Goal: Navigation & Orientation: Find specific page/section

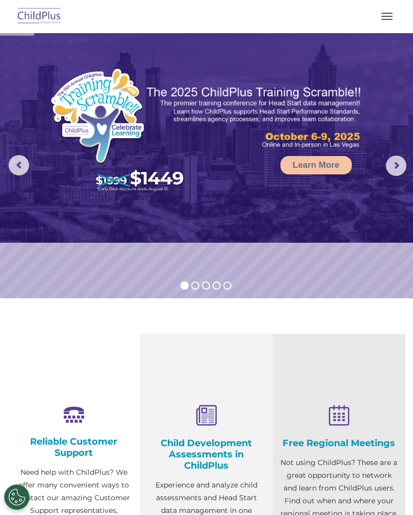
scroll to position [2, 0]
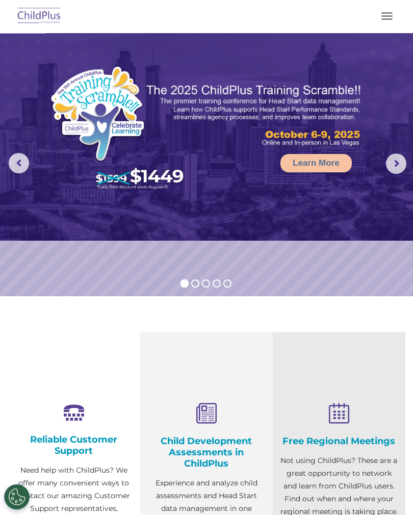
select select "MEDIUM"
click at [381, 20] on button "button" at bounding box center [386, 16] width 21 height 16
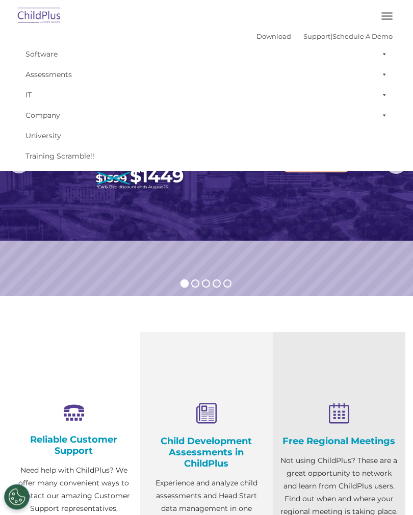
click at [49, 17] on img at bounding box center [39, 17] width 48 height 24
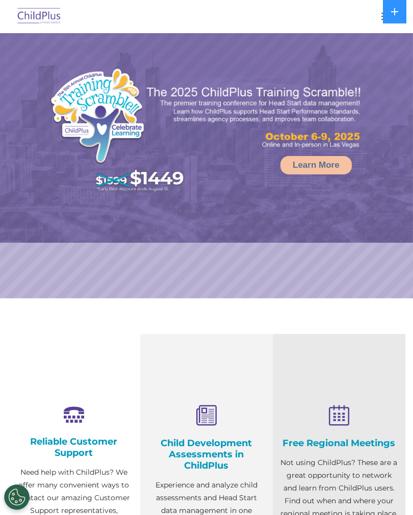
select select "MEDIUM"
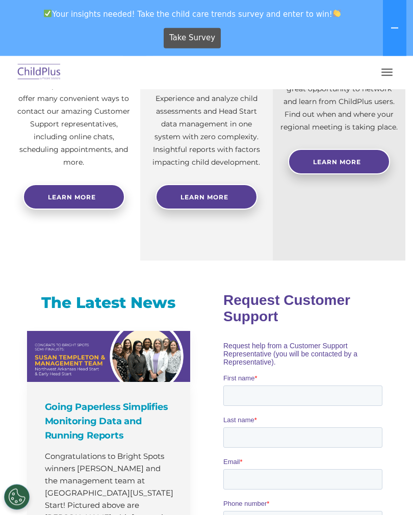
scroll to position [432, 0]
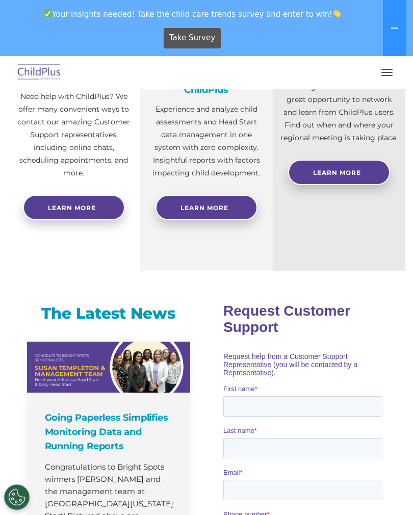
click at [383, 68] on button "button" at bounding box center [386, 72] width 21 height 16
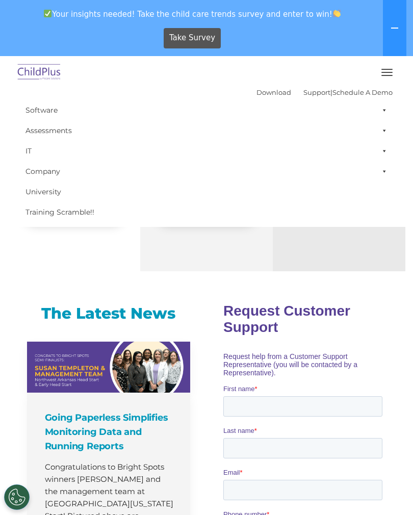
click at [386, 76] on button "button" at bounding box center [386, 72] width 21 height 16
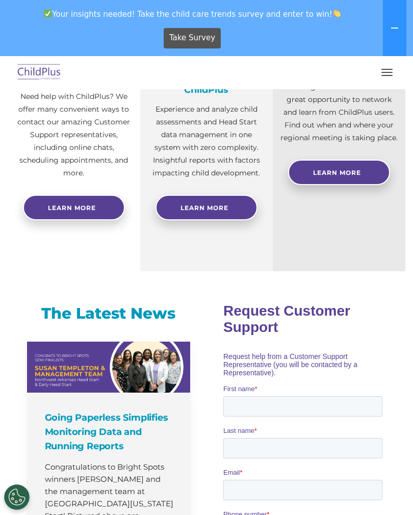
click at [385, 69] on span "button" at bounding box center [386, 69] width 11 height 1
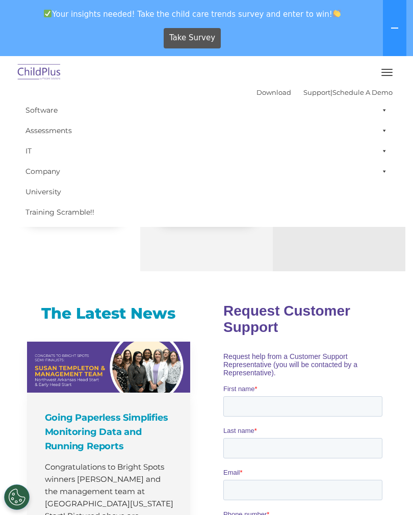
click at [334, 253] on div "Free Regional Meetings Not using ChildPlus? These are a great opportunity to ne…" at bounding box center [339, 114] width 132 height 313
click at [338, 265] on div "Free Regional Meetings Not using ChildPlus? These are a great opportunity to ne…" at bounding box center [339, 114] width 132 height 313
click at [334, 263] on div "Free Regional Meetings Not using ChildPlus? These are a great opportunity to ne…" at bounding box center [339, 114] width 132 height 313
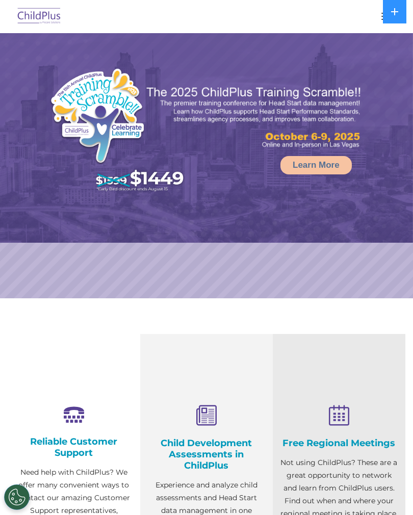
select select "MEDIUM"
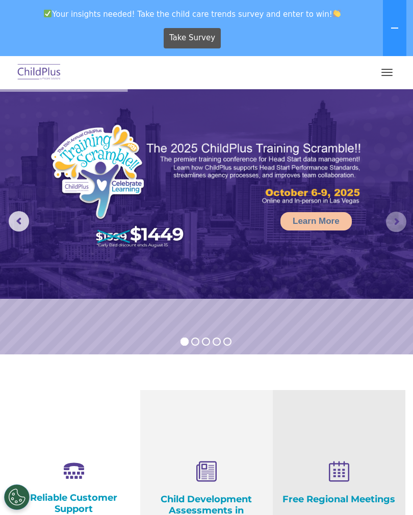
scroll to position [1, 0]
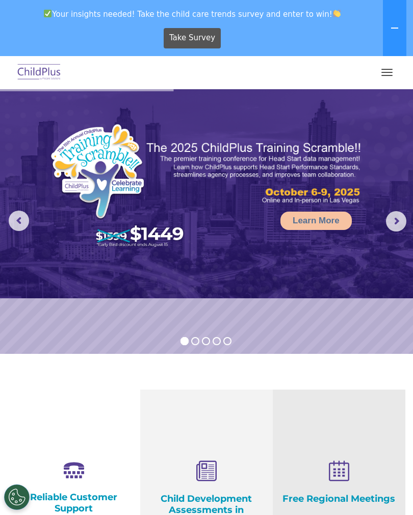
click at [394, 220] on rs-arrow at bounding box center [396, 221] width 20 height 20
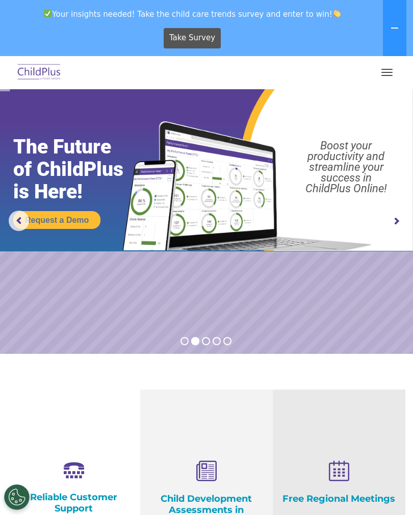
click at [391, 224] on rs-arrow at bounding box center [396, 221] width 20 height 20
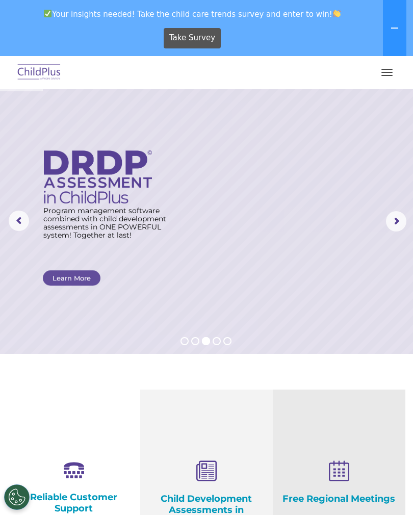
click at [392, 222] on rs-arrow at bounding box center [396, 221] width 20 height 20
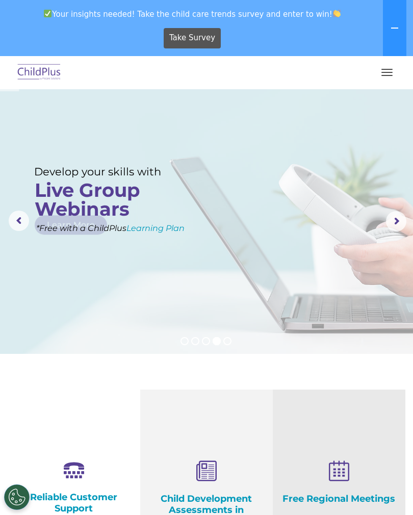
click at [391, 216] on rs-arrow at bounding box center [396, 221] width 20 height 20
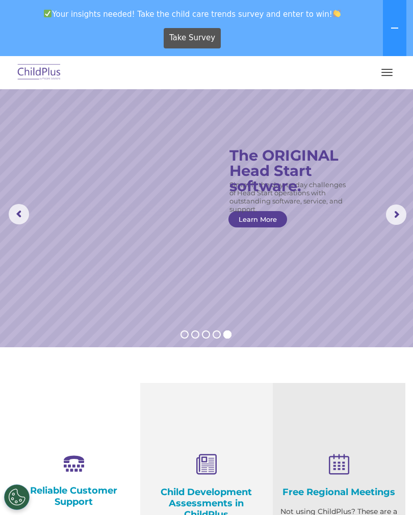
scroll to position [0, 0]
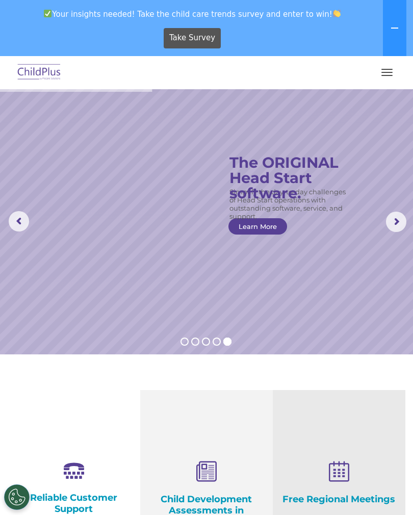
click at [388, 29] on button at bounding box center [394, 28] width 23 height 56
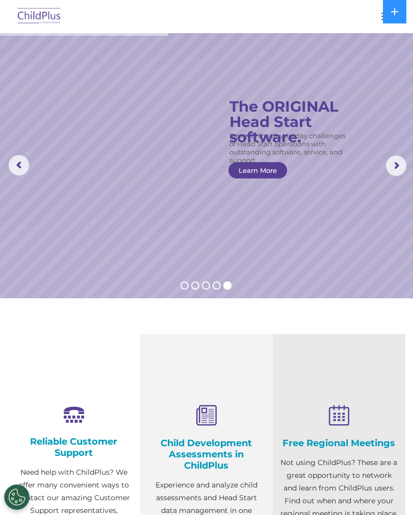
click at [390, 10] on icon at bounding box center [394, 12] width 8 height 8
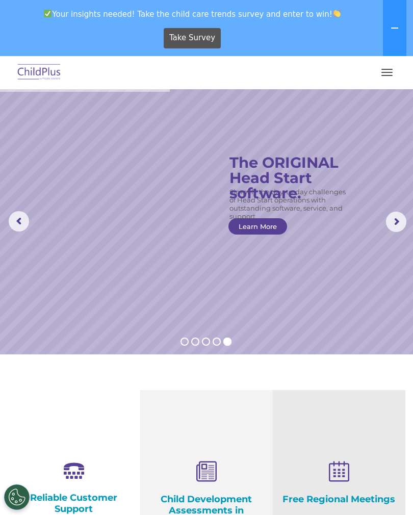
click at [45, 73] on img at bounding box center [39, 73] width 48 height 24
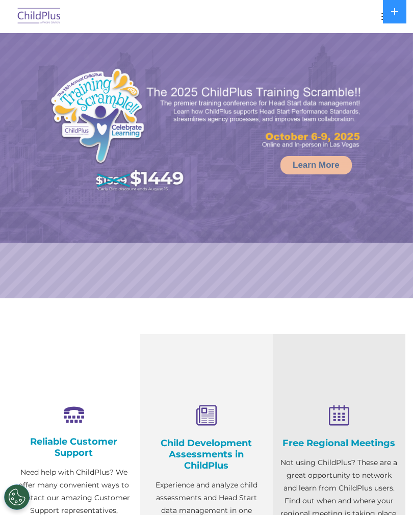
select select "MEDIUM"
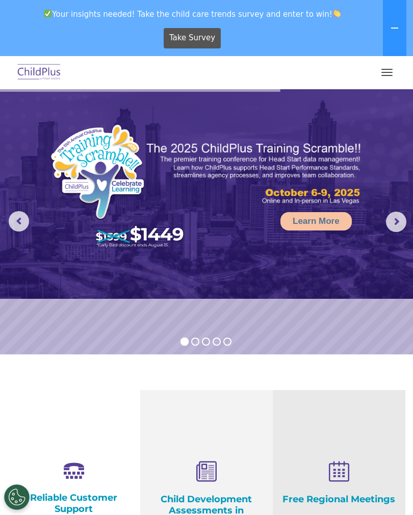
click at [386, 25] on button at bounding box center [394, 28] width 23 height 56
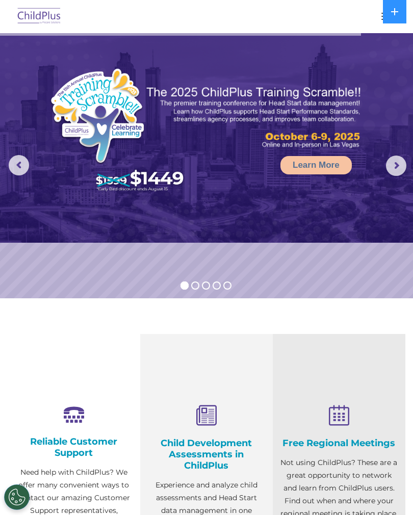
click at [378, 17] on button "button" at bounding box center [386, 16] width 21 height 16
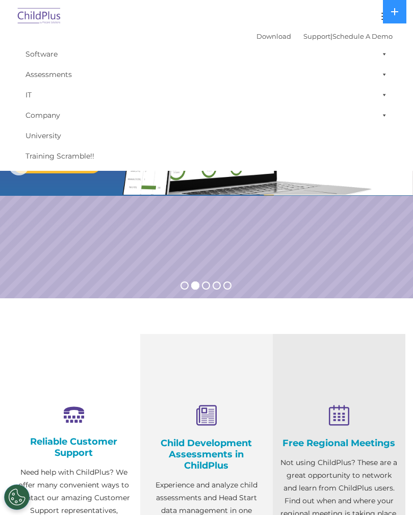
click at [383, 55] on span at bounding box center [382, 54] width 10 height 20
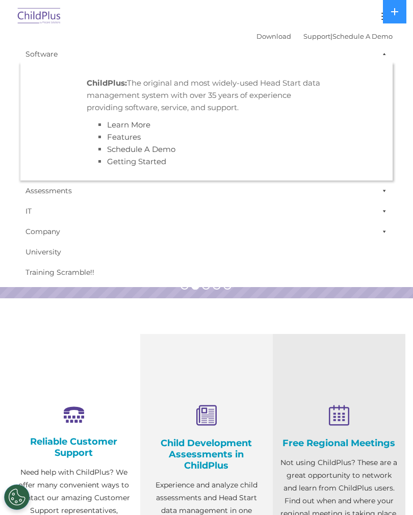
click at [385, 54] on span at bounding box center [382, 54] width 10 height 20
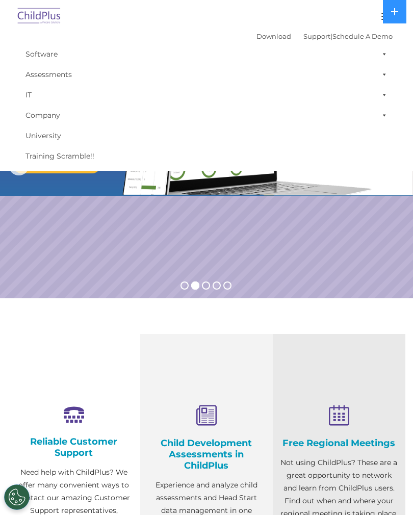
click at [385, 76] on span at bounding box center [382, 74] width 10 height 20
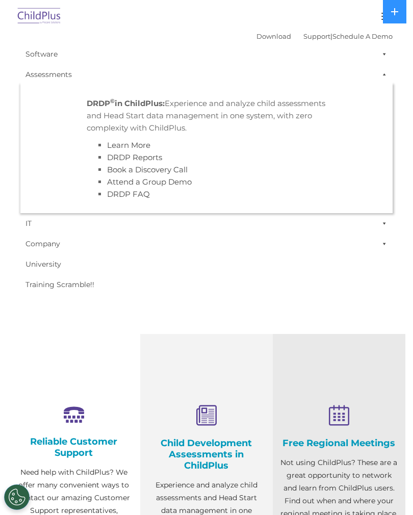
click at [386, 73] on span at bounding box center [382, 74] width 10 height 20
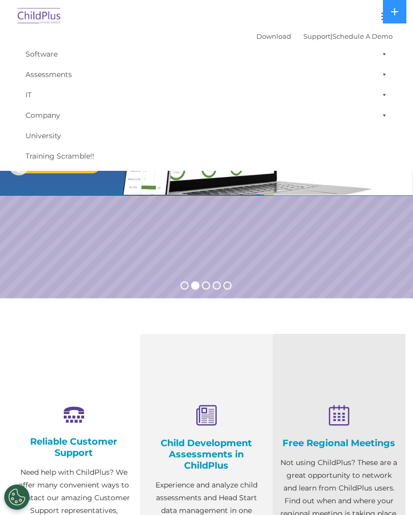
click at [382, 95] on span at bounding box center [382, 95] width 10 height 20
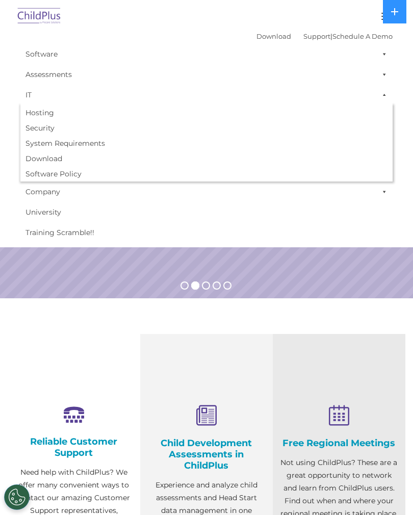
click at [383, 93] on span at bounding box center [382, 95] width 10 height 20
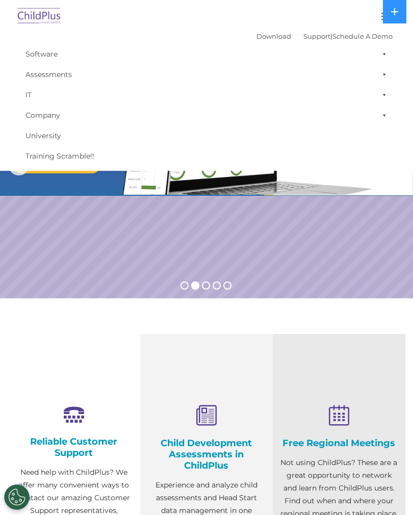
click at [385, 113] on span at bounding box center [382, 115] width 10 height 20
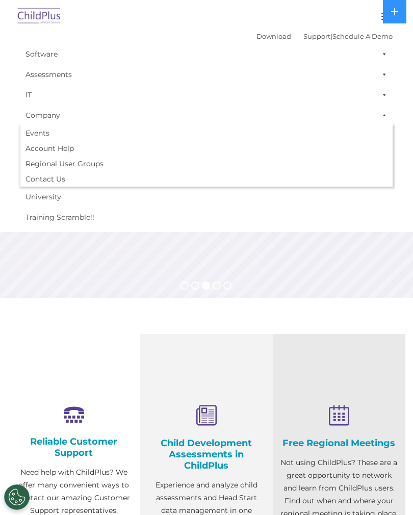
click at [386, 115] on span at bounding box center [382, 115] width 10 height 20
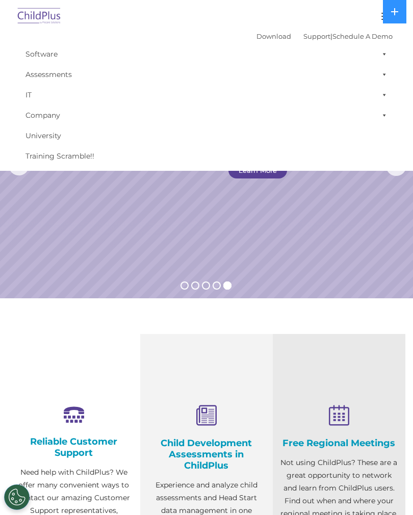
click at [398, 15] on icon at bounding box center [394, 12] width 8 height 8
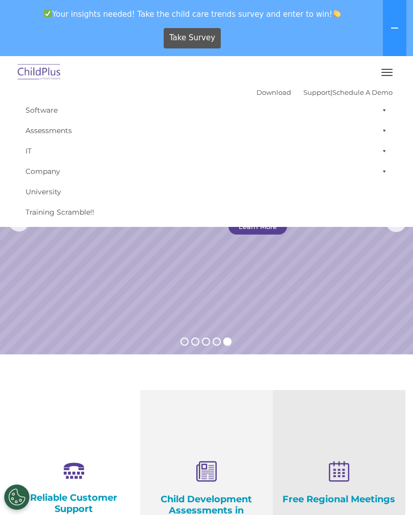
click at [396, 27] on icon at bounding box center [394, 28] width 8 height 8
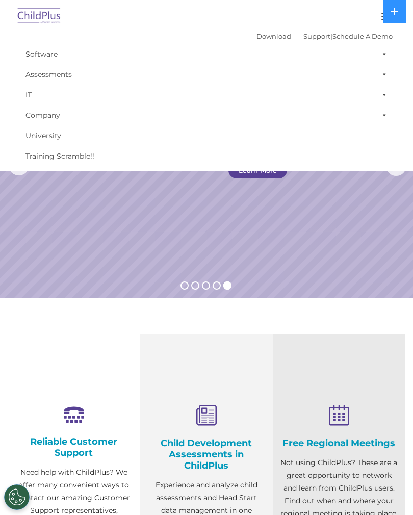
click at [40, 52] on link "Software" at bounding box center [206, 54] width 372 height 20
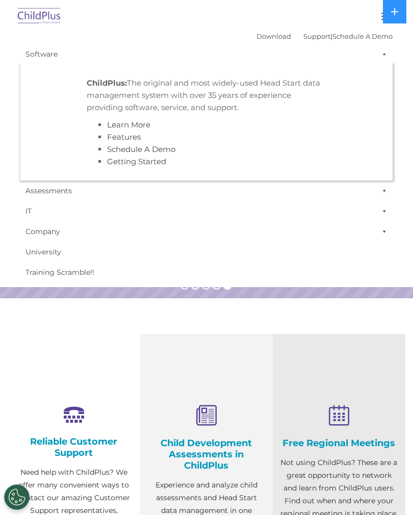
click at [273, 120] on li "Learn More" at bounding box center [216, 125] width 219 height 12
click at [392, 19] on button at bounding box center [394, 11] width 23 height 23
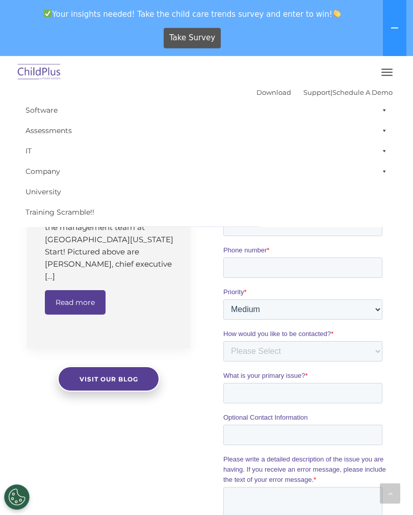
scroll to position [692, 0]
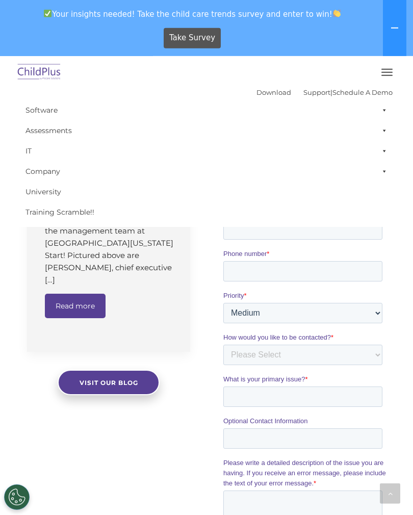
click at [396, 33] on button at bounding box center [394, 28] width 23 height 56
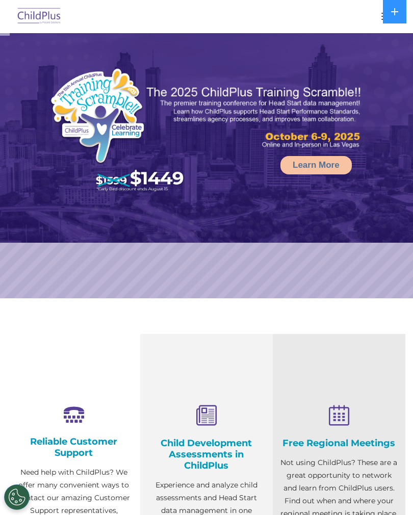
select select "MEDIUM"
click at [391, 173] on rs-arrow at bounding box center [396, 165] width 20 height 20
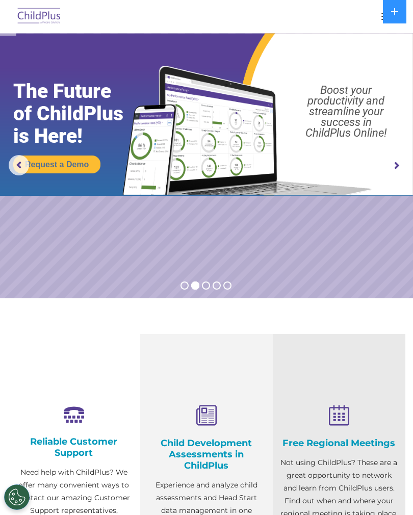
click at [393, 166] on rs-arrow at bounding box center [396, 165] width 20 height 20
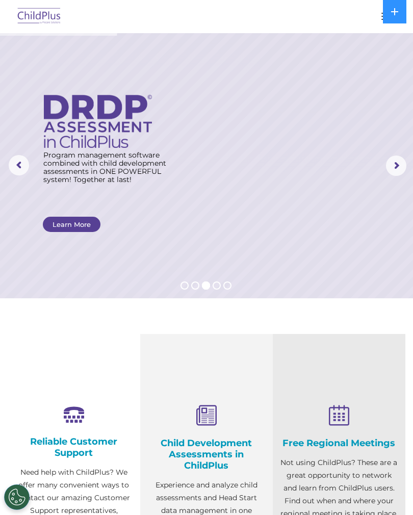
click at [393, 167] on rs-arrow at bounding box center [396, 165] width 20 height 20
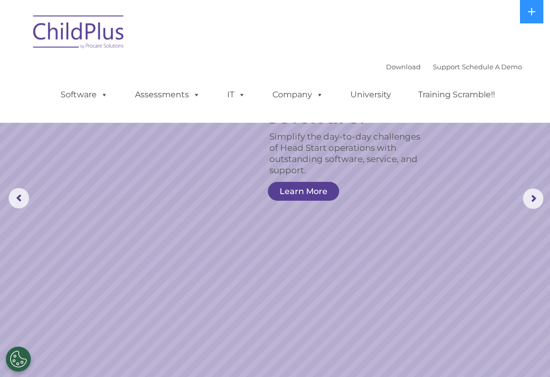
click at [101, 99] on span at bounding box center [102, 95] width 11 height 10
click at [335, 43] on div "Download Support | Schedule A Demo  MENU MENU Software ChildPlus: The original…" at bounding box center [275, 62] width 494 height 108
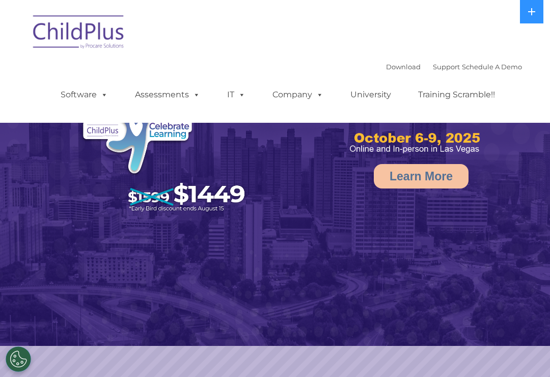
select select "MEDIUM"
click at [108, 90] on span at bounding box center [102, 95] width 11 height 10
click at [225, 301] on img at bounding box center [275, 173] width 550 height 346
click at [191, 90] on span at bounding box center [194, 95] width 11 height 10
click at [209, 300] on img at bounding box center [275, 173] width 550 height 346
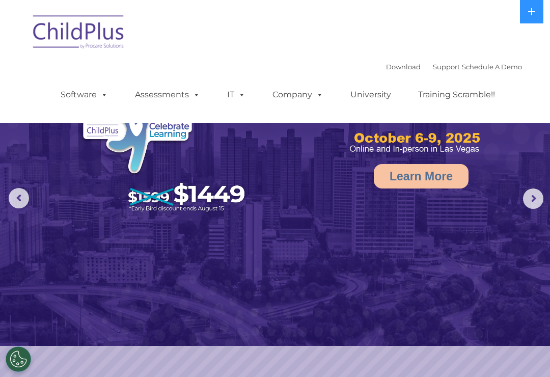
click at [243, 95] on span at bounding box center [239, 95] width 11 height 10
click at [279, 291] on img at bounding box center [275, 173] width 550 height 346
click at [312, 98] on span at bounding box center [317, 95] width 11 height 10
click at [345, 282] on img at bounding box center [275, 173] width 550 height 346
